Goal: Understand process/instructions: Learn how to perform a task or action

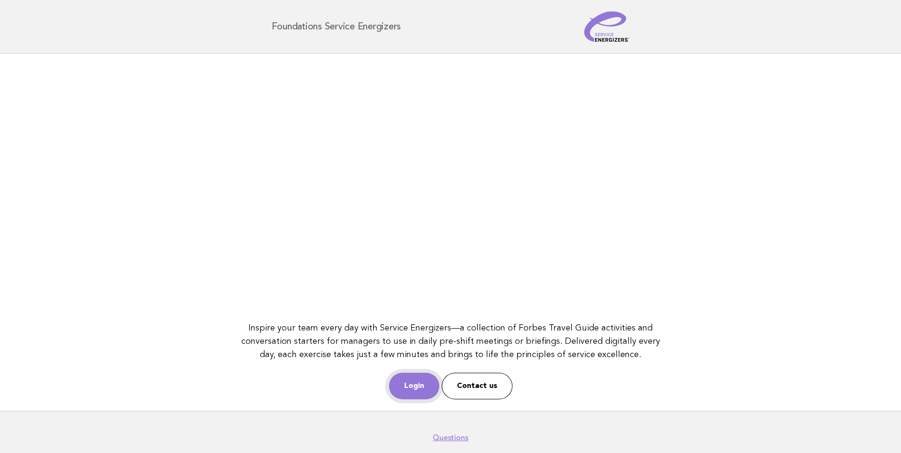
click at [415, 384] on link "Login" at bounding box center [414, 386] width 50 height 27
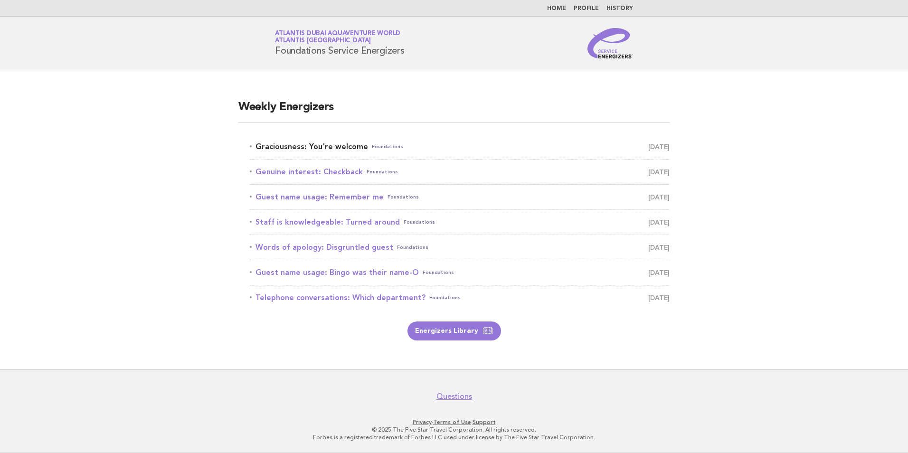
click at [298, 144] on link "Graciousness: You're welcome Foundations October 7" at bounding box center [460, 146] width 420 height 13
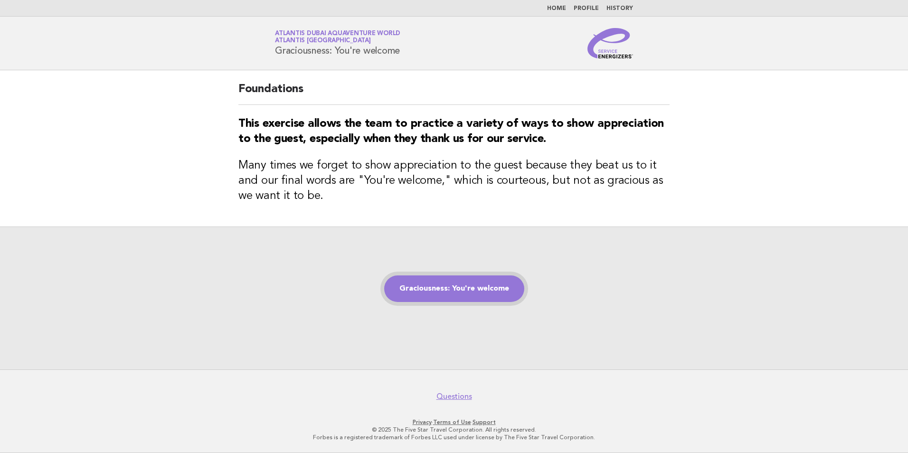
click at [453, 286] on link "Graciousness: You're welcome" at bounding box center [454, 289] width 140 height 27
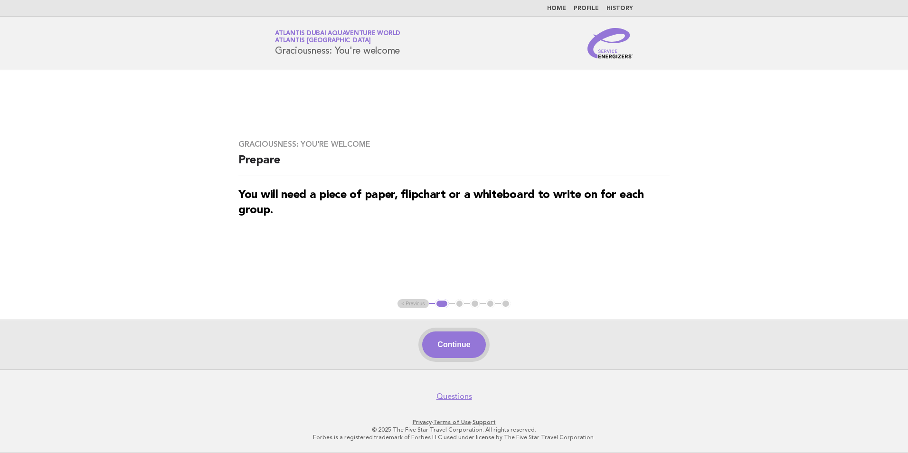
click at [471, 343] on button "Continue" at bounding box center [453, 345] width 63 height 27
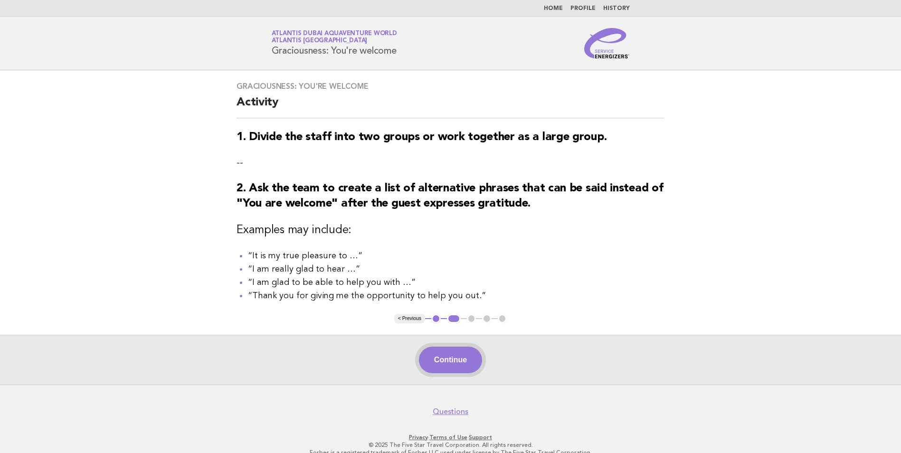
click at [446, 367] on button "Continue" at bounding box center [450, 360] width 63 height 27
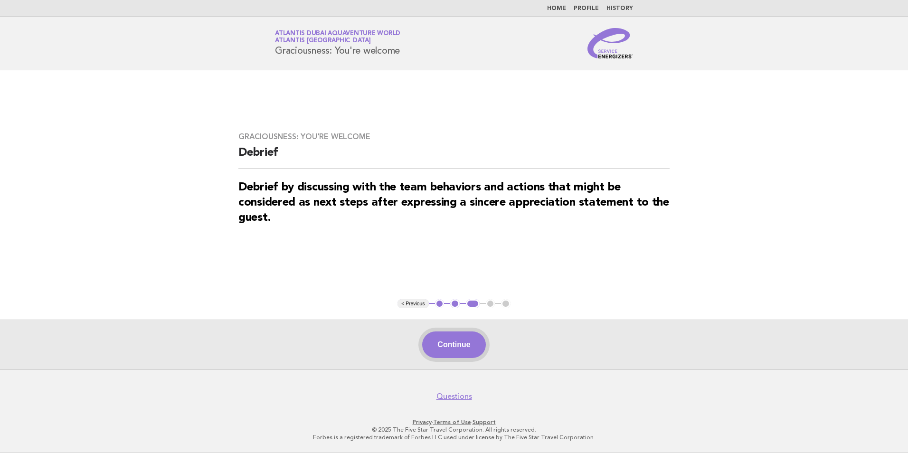
click at [470, 343] on button "Continue" at bounding box center [453, 345] width 63 height 27
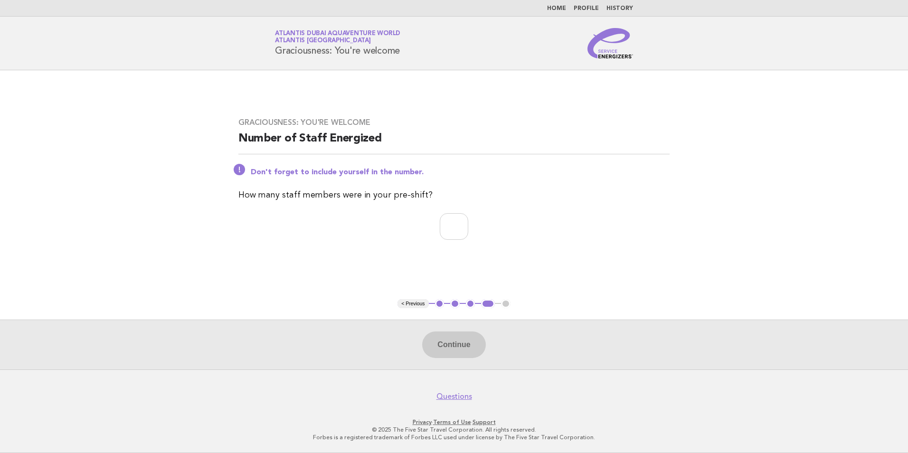
click at [777, 244] on main "Graciousness: You're welcome Number of Staff Energized Don't forget to include …" at bounding box center [454, 219] width 908 height 299
click at [454, 304] on button "2" at bounding box center [455, 304] width 10 height 10
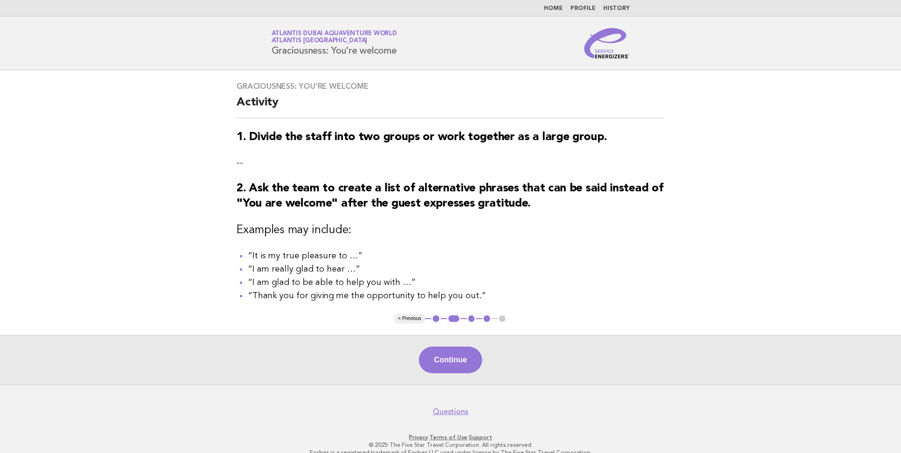
click at [434, 321] on button "1" at bounding box center [436, 319] width 10 height 10
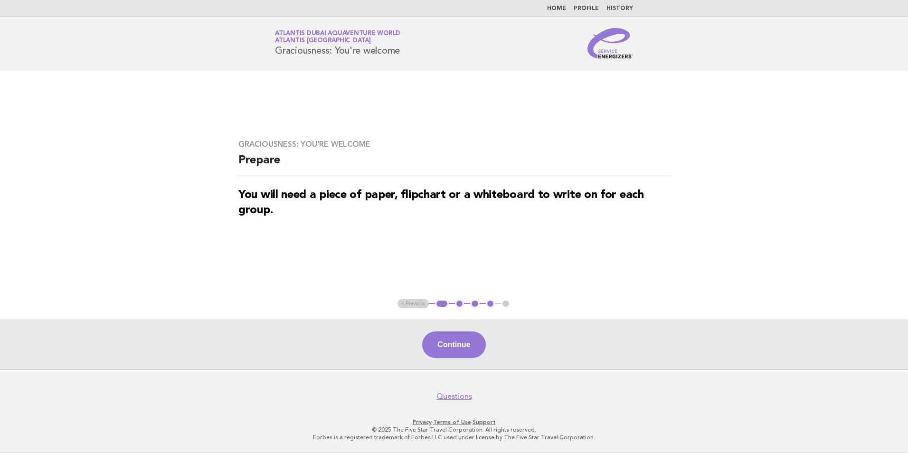
click at [440, 304] on button "1" at bounding box center [442, 304] width 14 height 10
click at [399, 303] on ul "< Previous 1 2 3 4 5" at bounding box center [454, 304] width 113 height 10
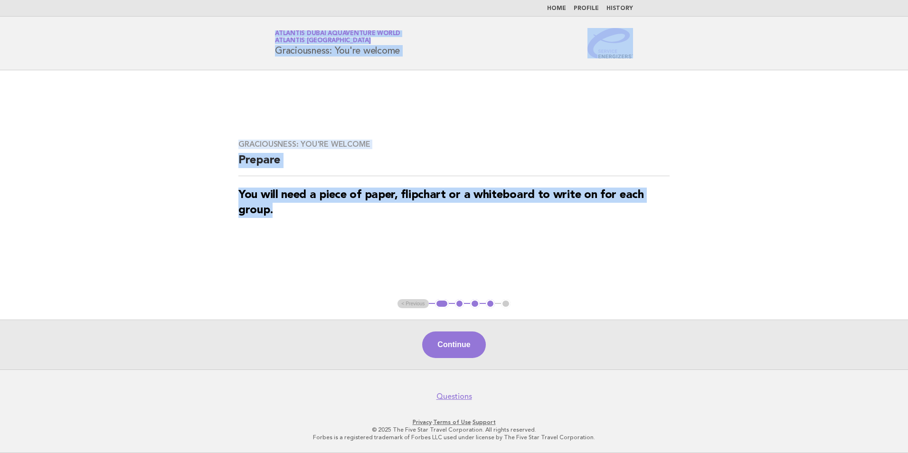
drag, startPoint x: 277, startPoint y: 29, endPoint x: 652, endPoint y: 212, distance: 417.3
click at [652, 212] on body "Home Profile History Service Energizers Atlantis Dubai Aquaventure World Atlant…" at bounding box center [454, 226] width 908 height 453
copy body "Atlantis Dubai Aquaventure World Atlantis Dubai Graciousness: You're welcome Gr…"
click at [457, 306] on button "2" at bounding box center [460, 304] width 10 height 10
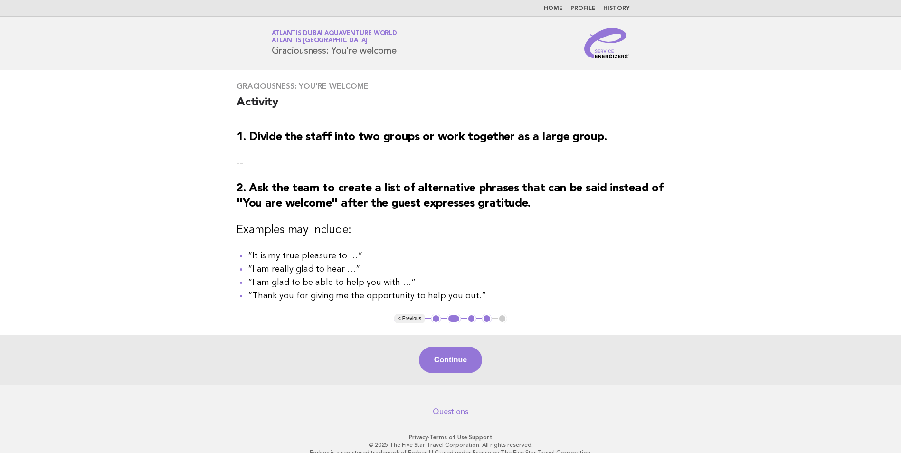
click at [237, 99] on h2 "Activity" at bounding box center [451, 106] width 428 height 23
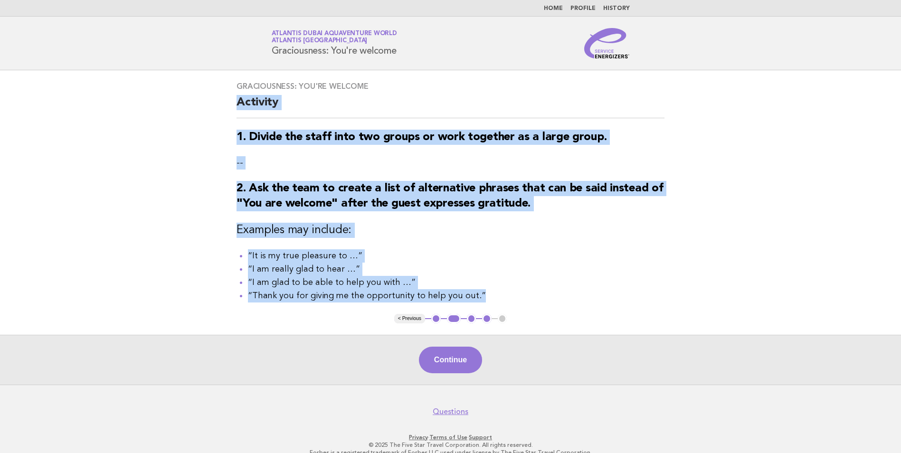
drag, startPoint x: 237, startPoint y: 101, endPoint x: 497, endPoint y: 295, distance: 324.6
click at [497, 295] on div "Graciousness: You're welcome Activity 1. Divide the staff into two groups or wo…" at bounding box center [450, 192] width 451 height 244
copy div "Activity 1. Divide the staff into two groups or work together as a large group.…"
click at [473, 322] on button "3" at bounding box center [472, 319] width 10 height 10
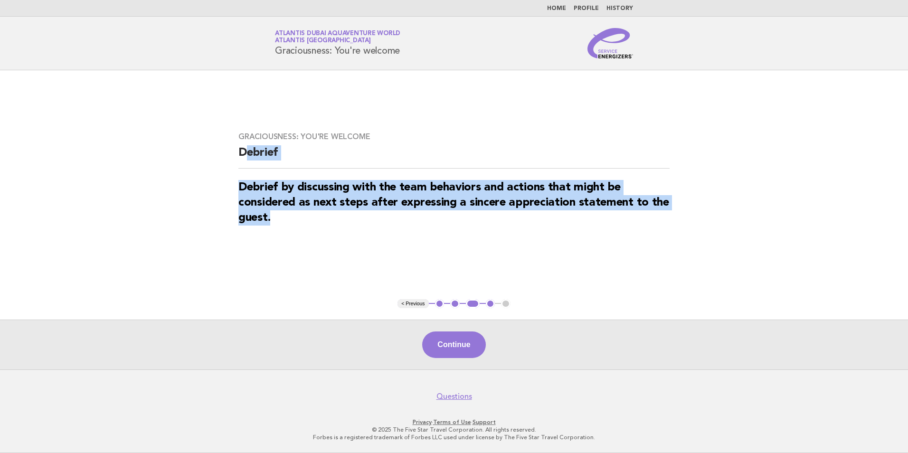
drag, startPoint x: 244, startPoint y: 148, endPoint x: 482, endPoint y: 216, distance: 247.1
click at [482, 216] on div "Graciousness: You're welcome Debrief Debrief by discussing with the team behavi…" at bounding box center [454, 185] width 454 height 128
copy div "ebrief Debrief by discussing with the team behaviors and actions that might be …"
click at [245, 161] on h2 "Debrief" at bounding box center [454, 156] width 431 height 23
drag, startPoint x: 237, startPoint y: 151, endPoint x: 312, endPoint y: 246, distance: 121.1
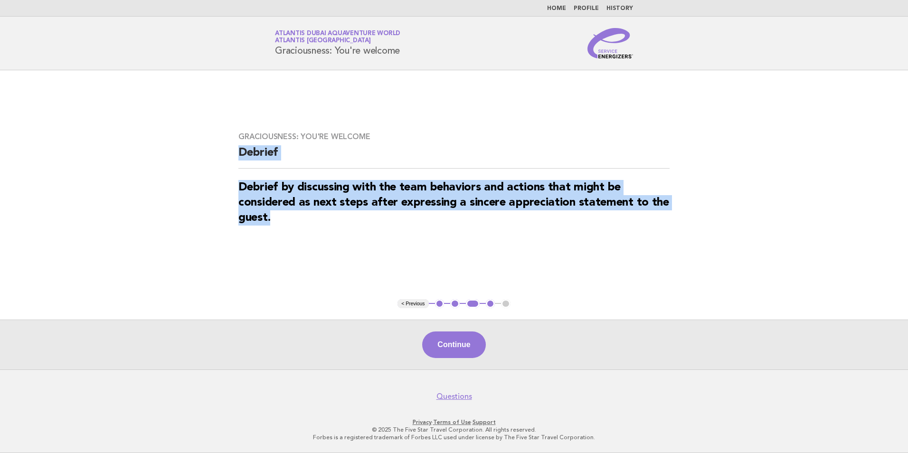
click at [312, 246] on div "Graciousness: You're welcome Debrief Debrief by discussing with the team behavi…" at bounding box center [454, 185] width 454 height 128
copy div "Debrief Debrief by discussing with the team behaviors and actions that might be…"
